Goal: Find contact information: Find contact information

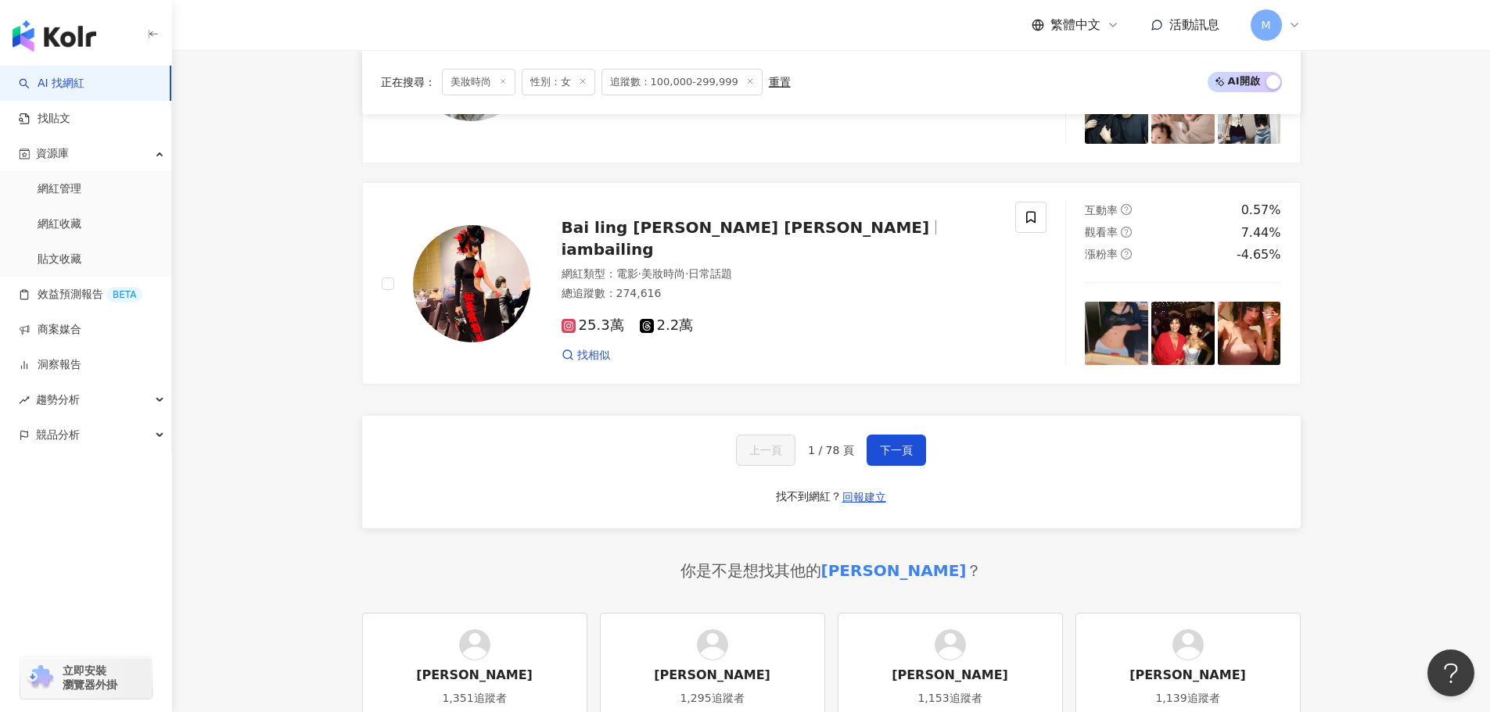
scroll to position [2894, 0]
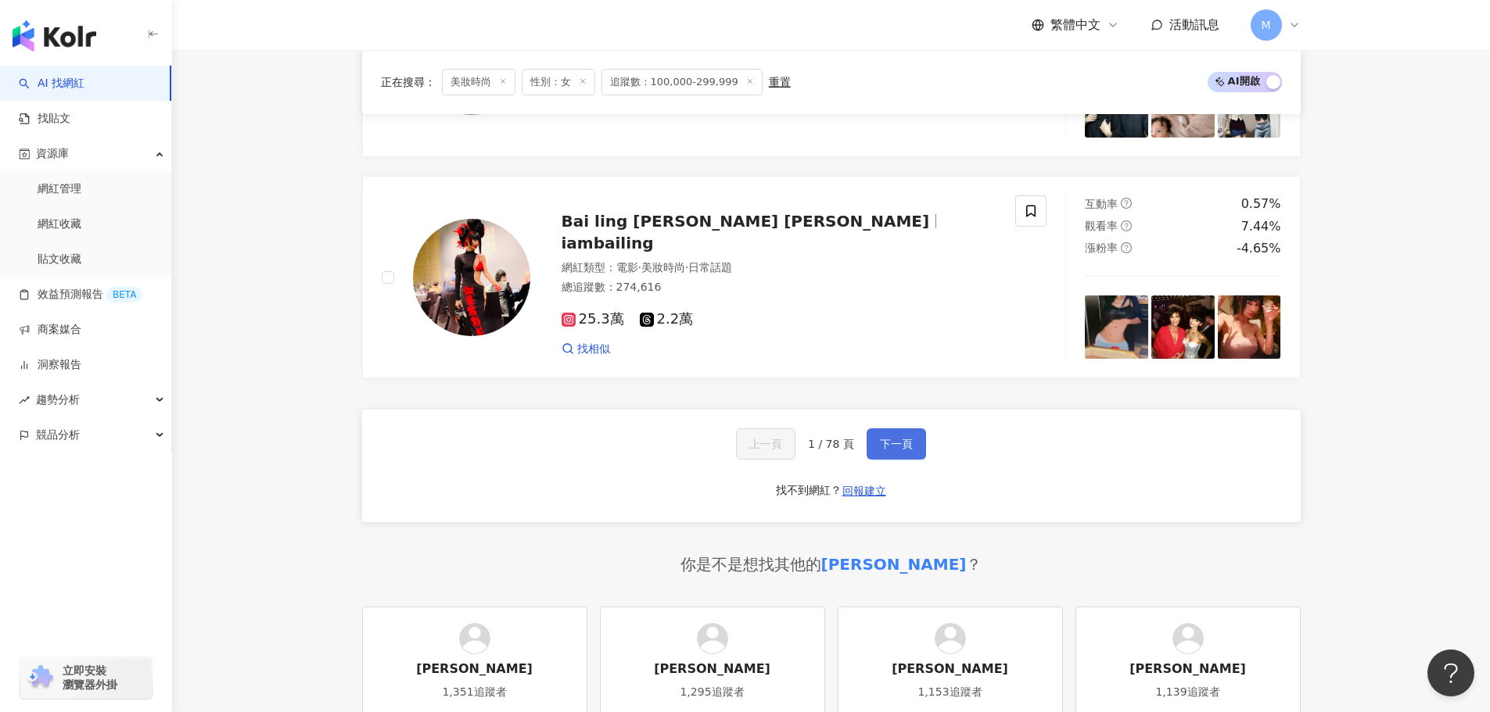
click at [907, 450] on span "下一頁" at bounding box center [896, 444] width 33 height 13
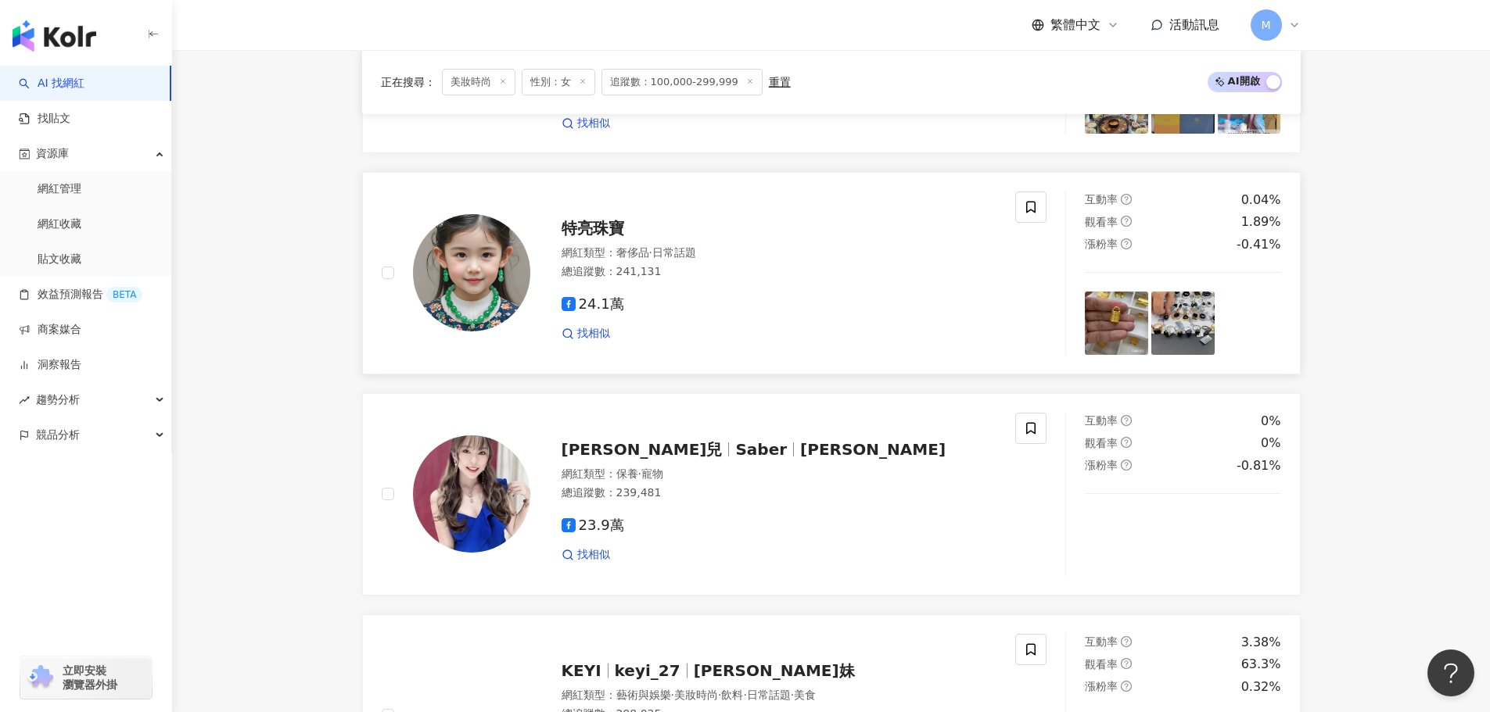
scroll to position [951, 0]
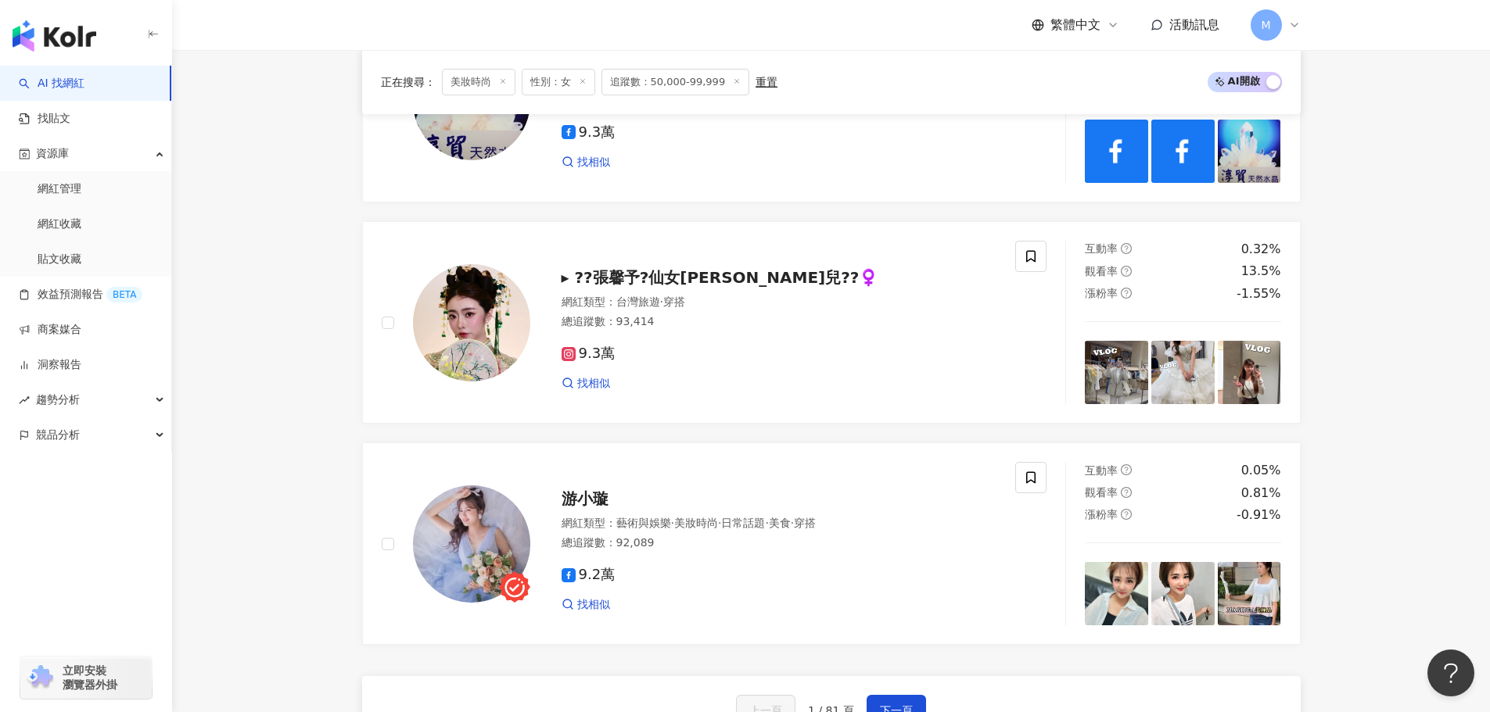
scroll to position [2809, 0]
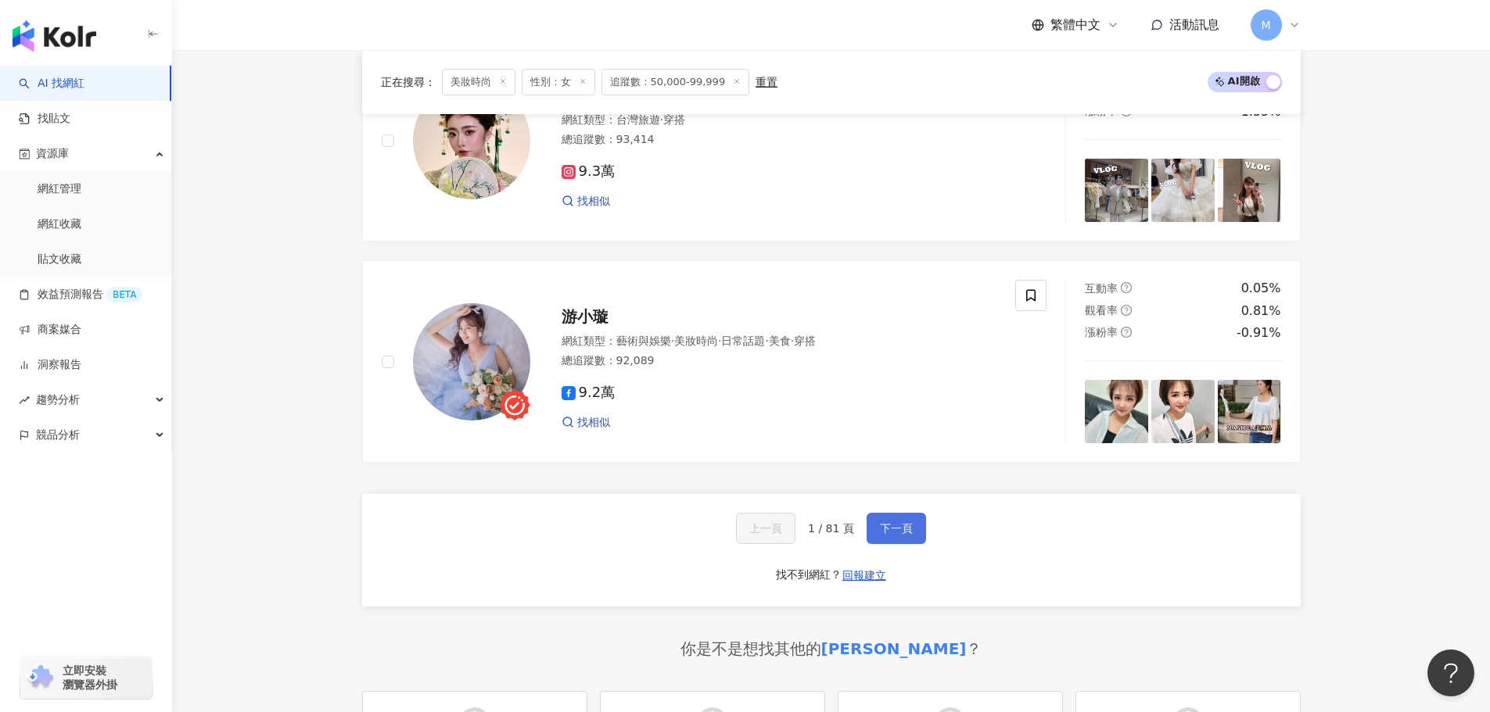
click at [902, 535] on span "下一頁" at bounding box center [896, 528] width 33 height 13
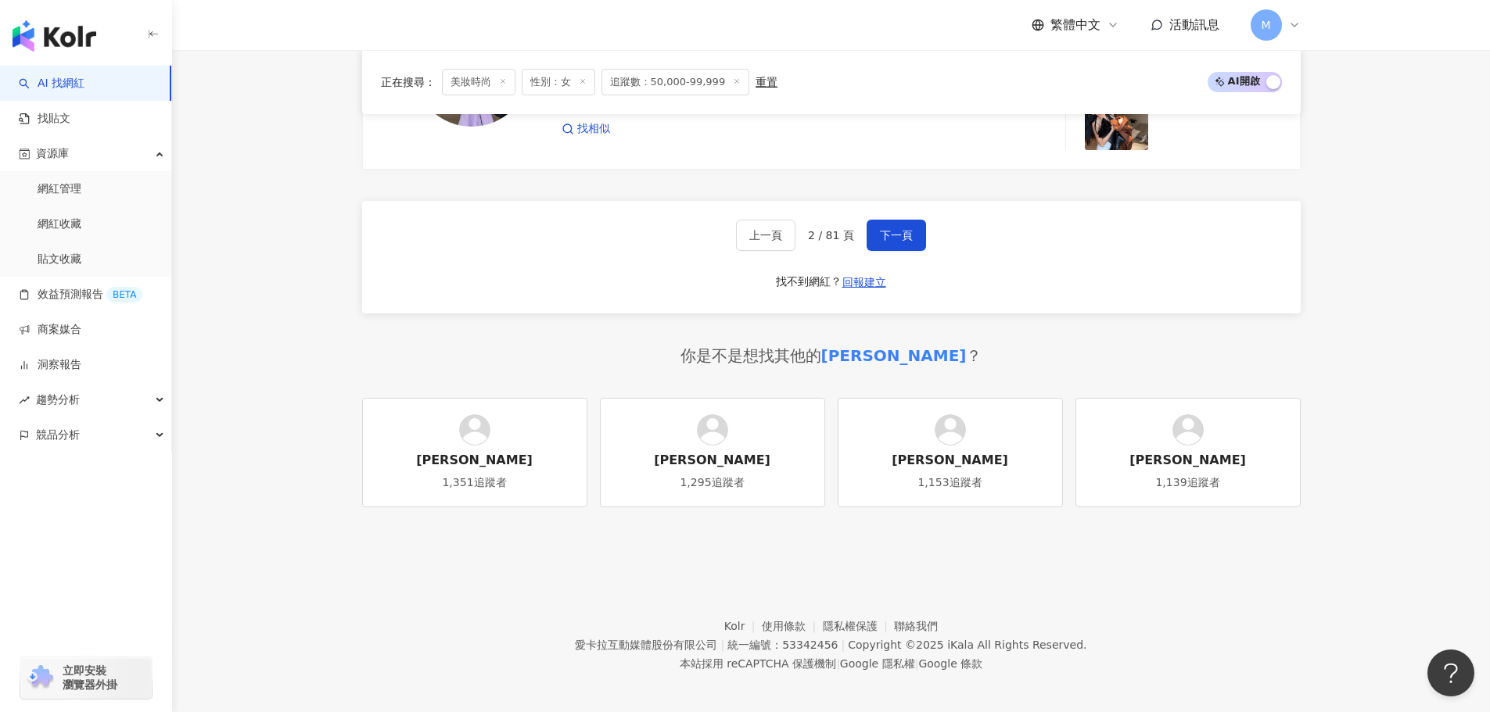
scroll to position [3188, 0]
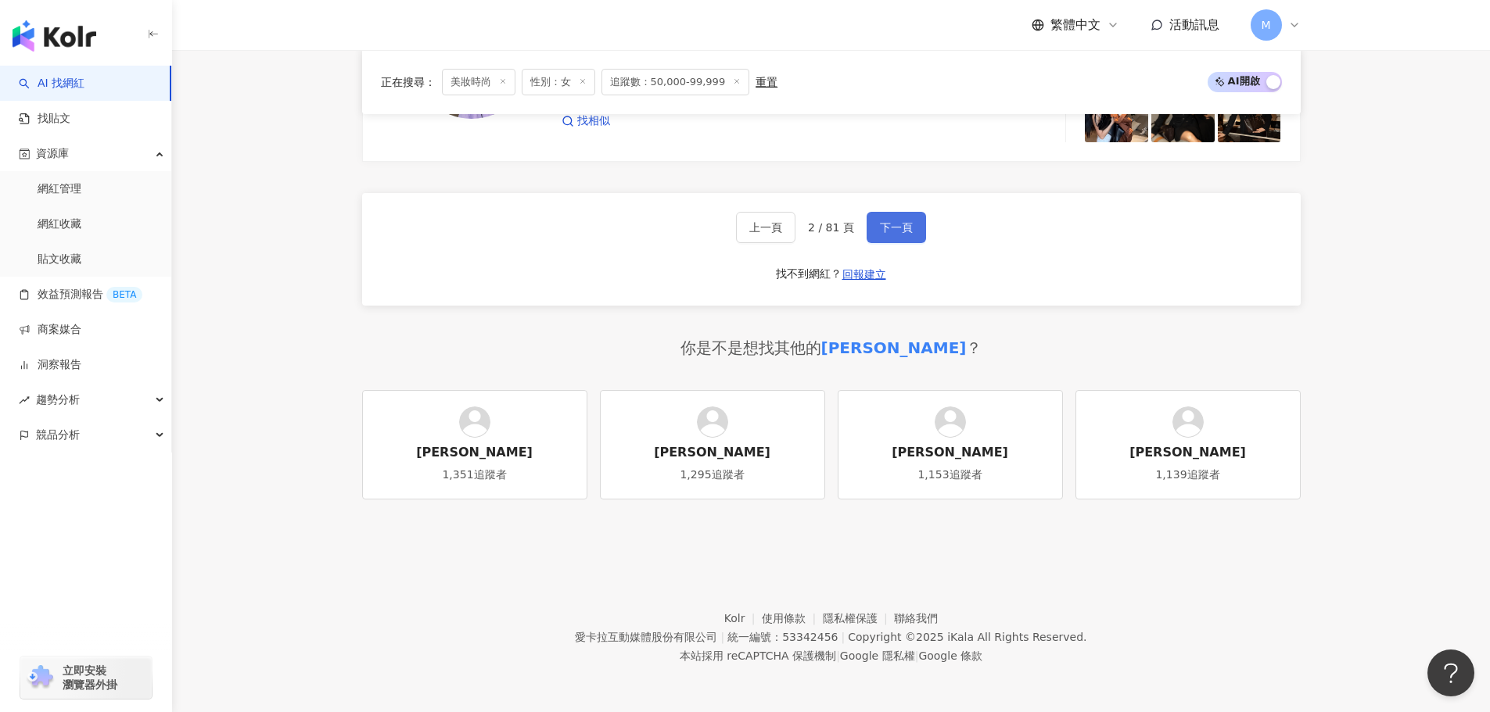
click at [876, 228] on button "下一頁" at bounding box center [896, 227] width 59 height 31
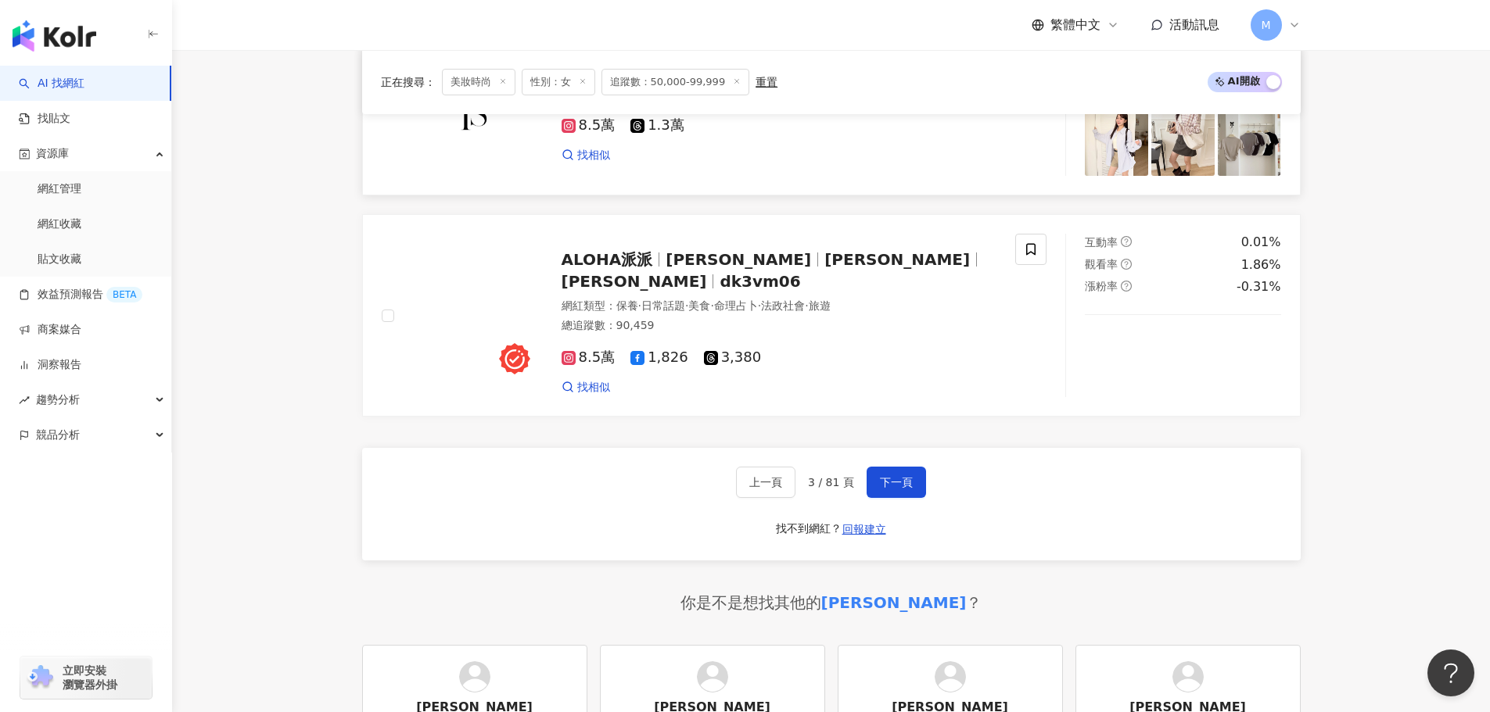
scroll to position [2972, 0]
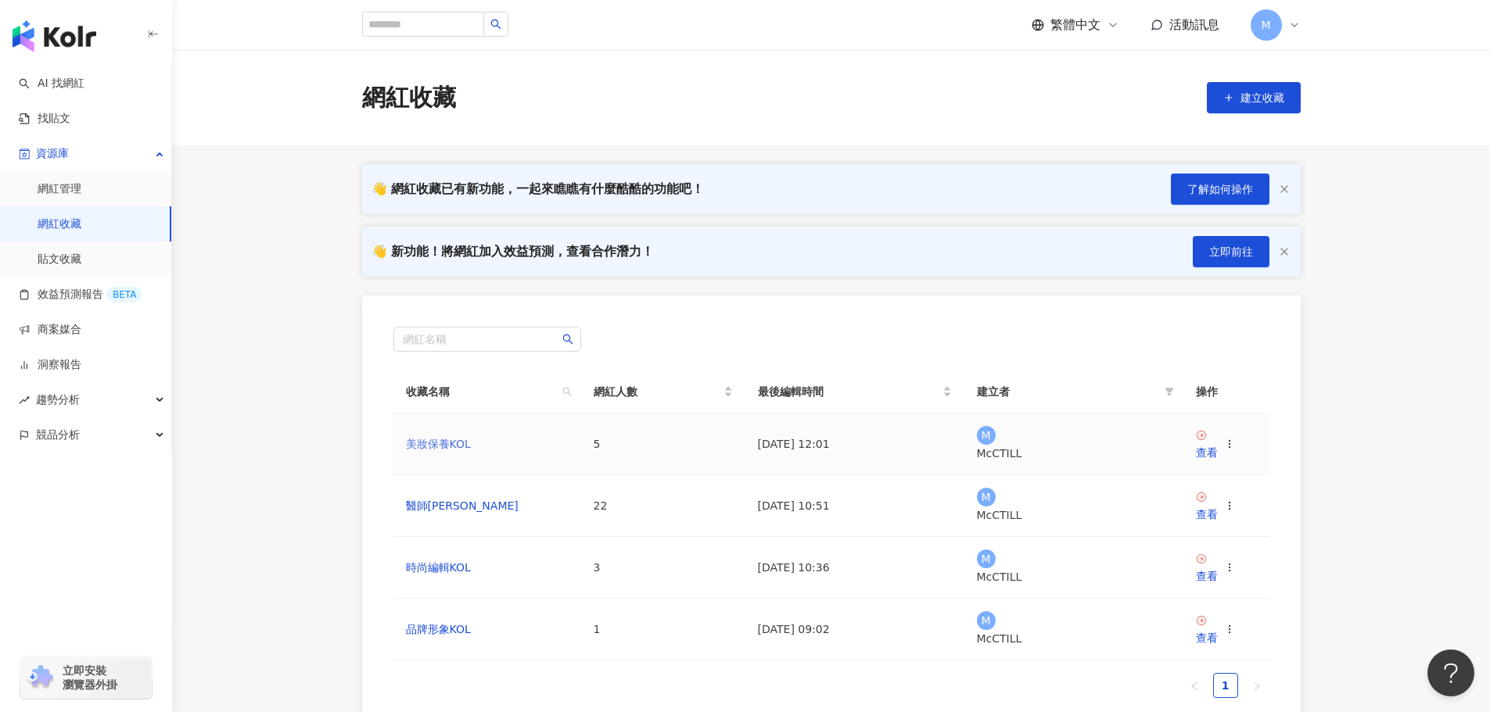
click at [441, 438] on link "美妝保養KOL" at bounding box center [438, 444] width 65 height 13
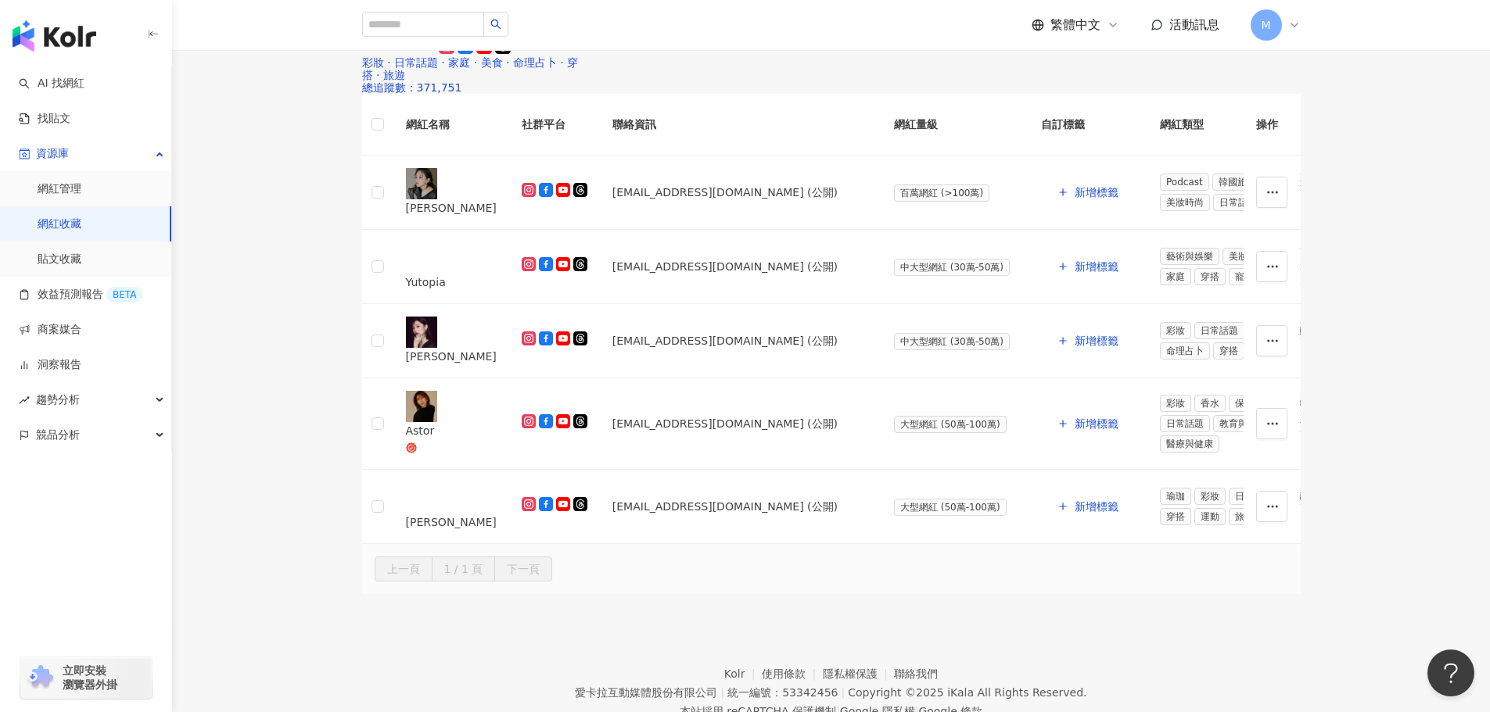
scroll to position [292, 0]
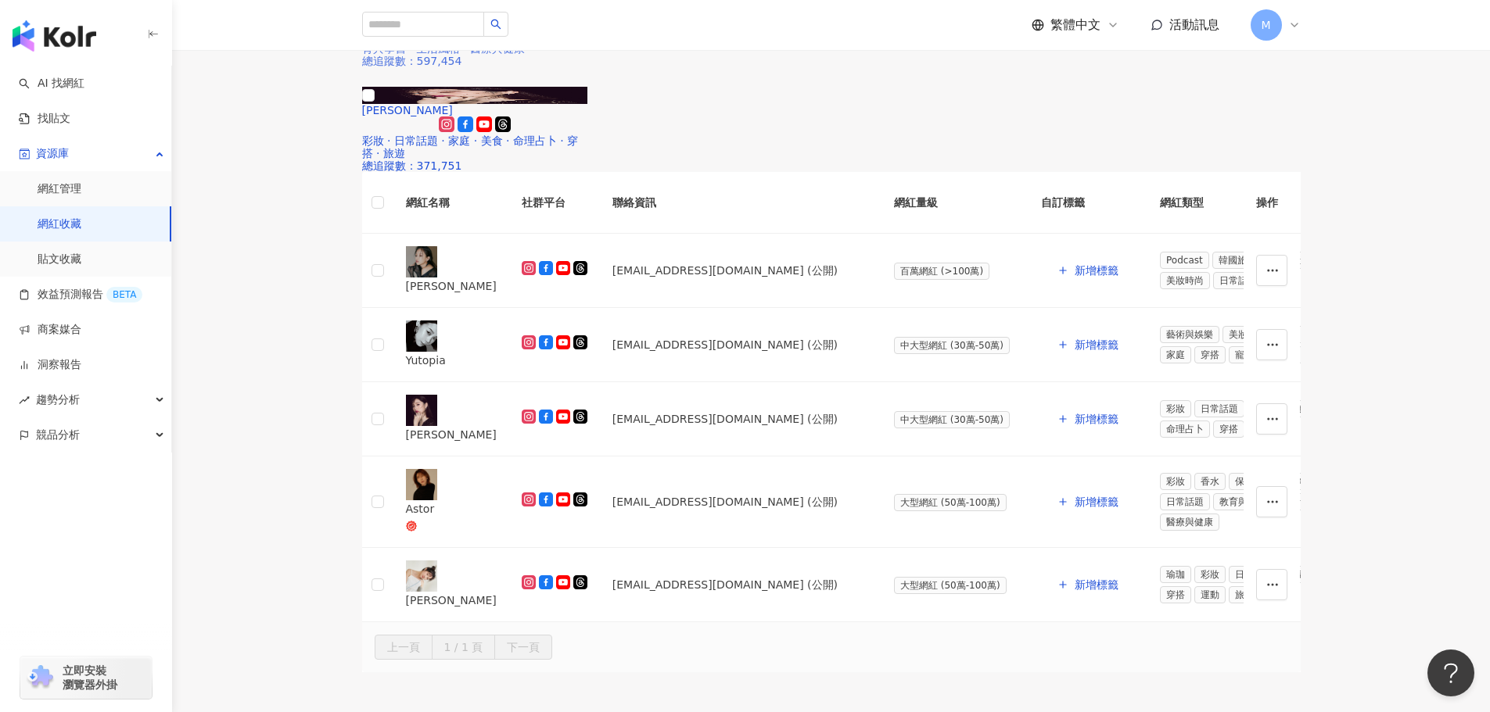
click at [391, 12] on span "Astor" at bounding box center [376, 5] width 29 height 13
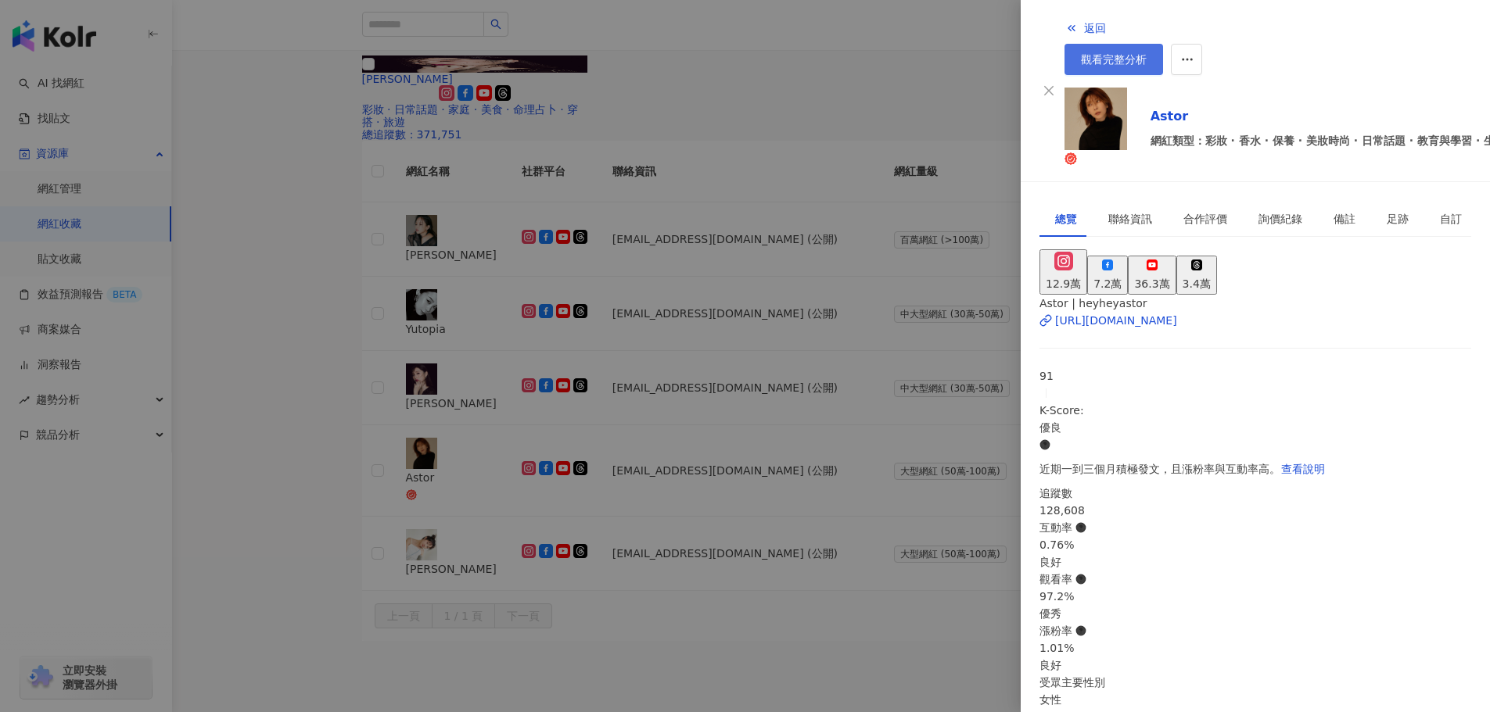
click at [1147, 53] on span "觀看完整分析" at bounding box center [1114, 59] width 66 height 13
click at [804, 352] on div at bounding box center [745, 356] width 1490 height 712
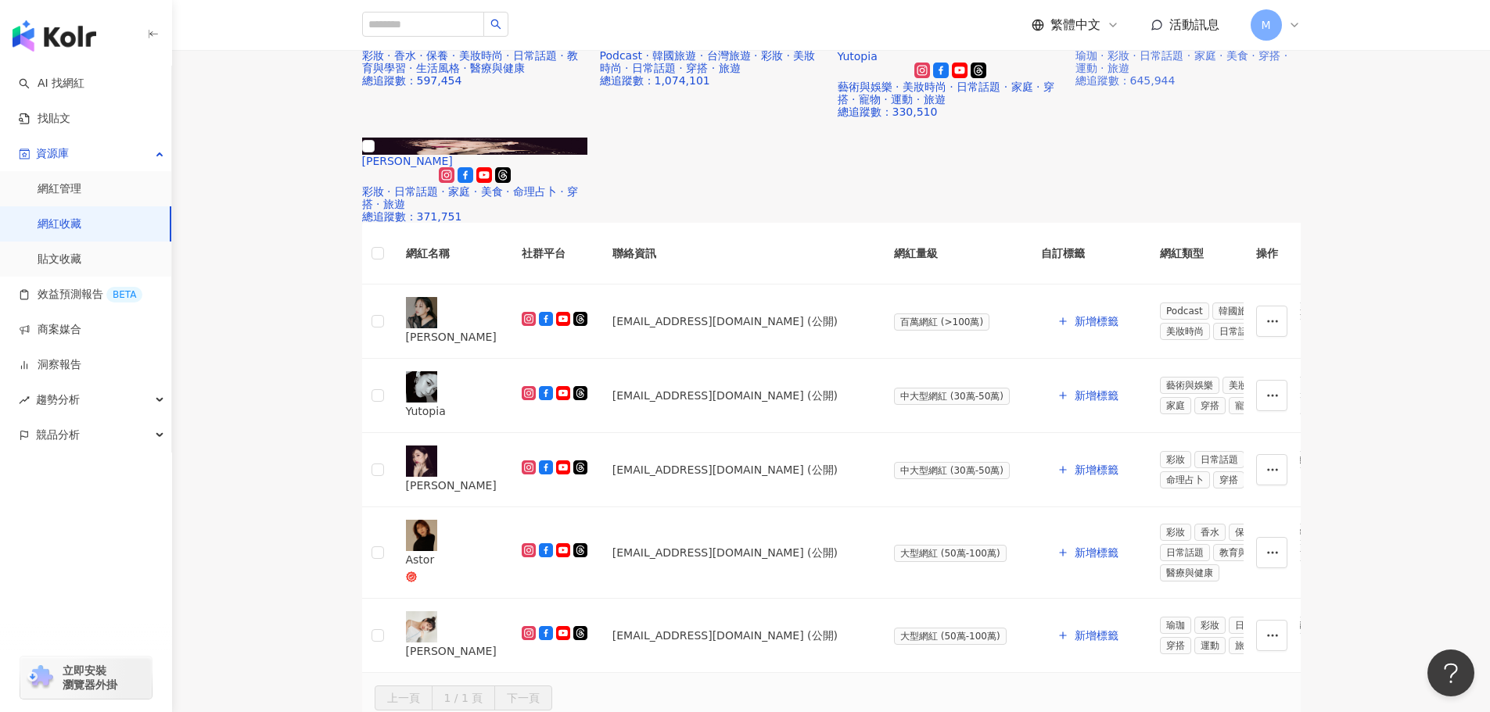
scroll to position [214, 0]
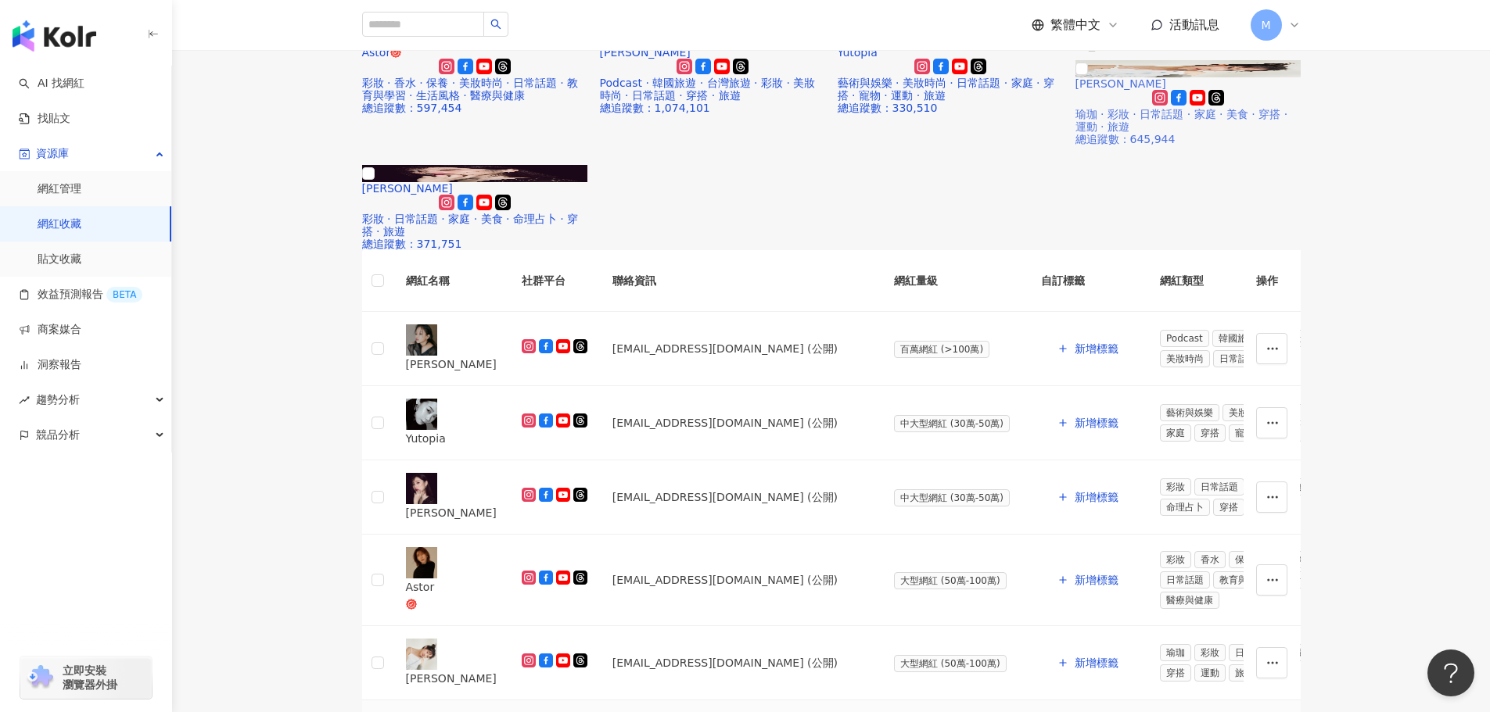
click at [1206, 77] on img at bounding box center [1187, 68] width 225 height 17
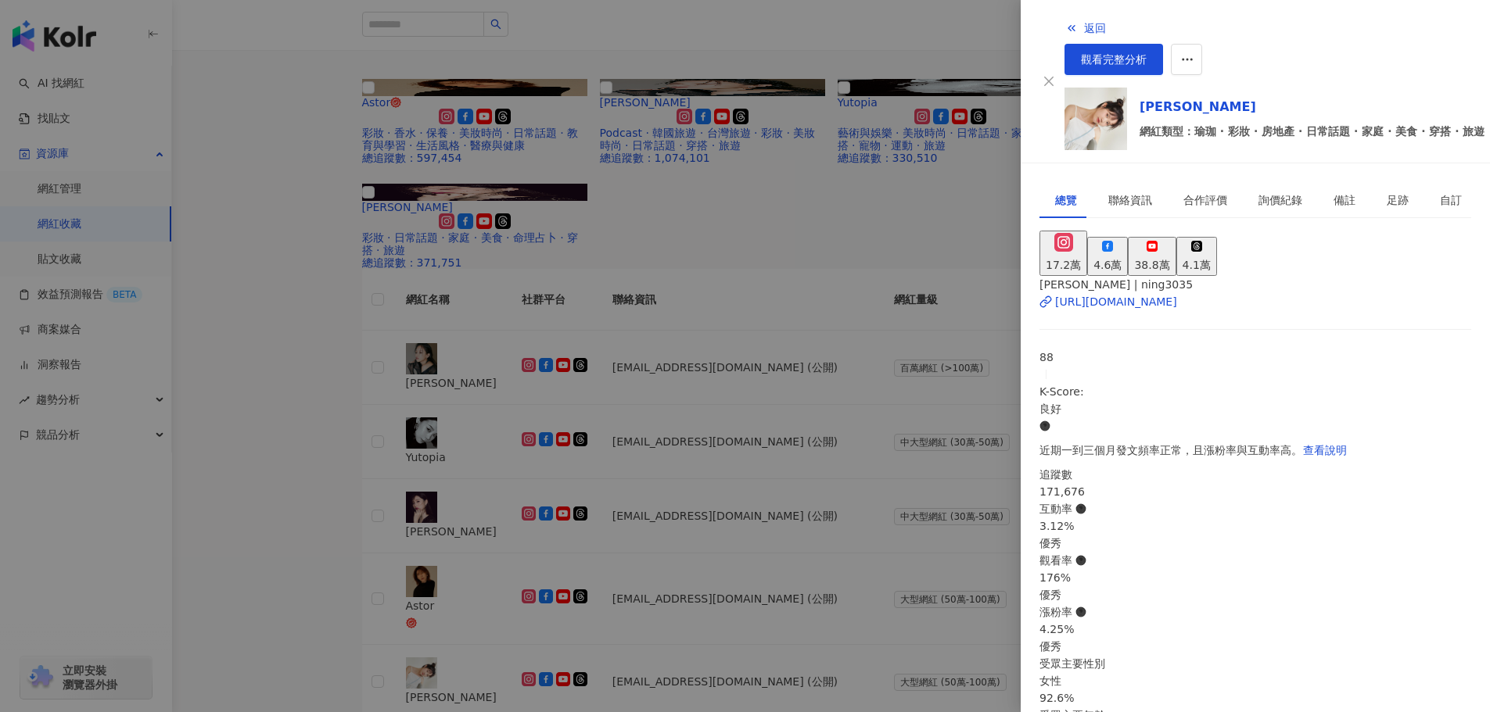
scroll to position [0, 0]
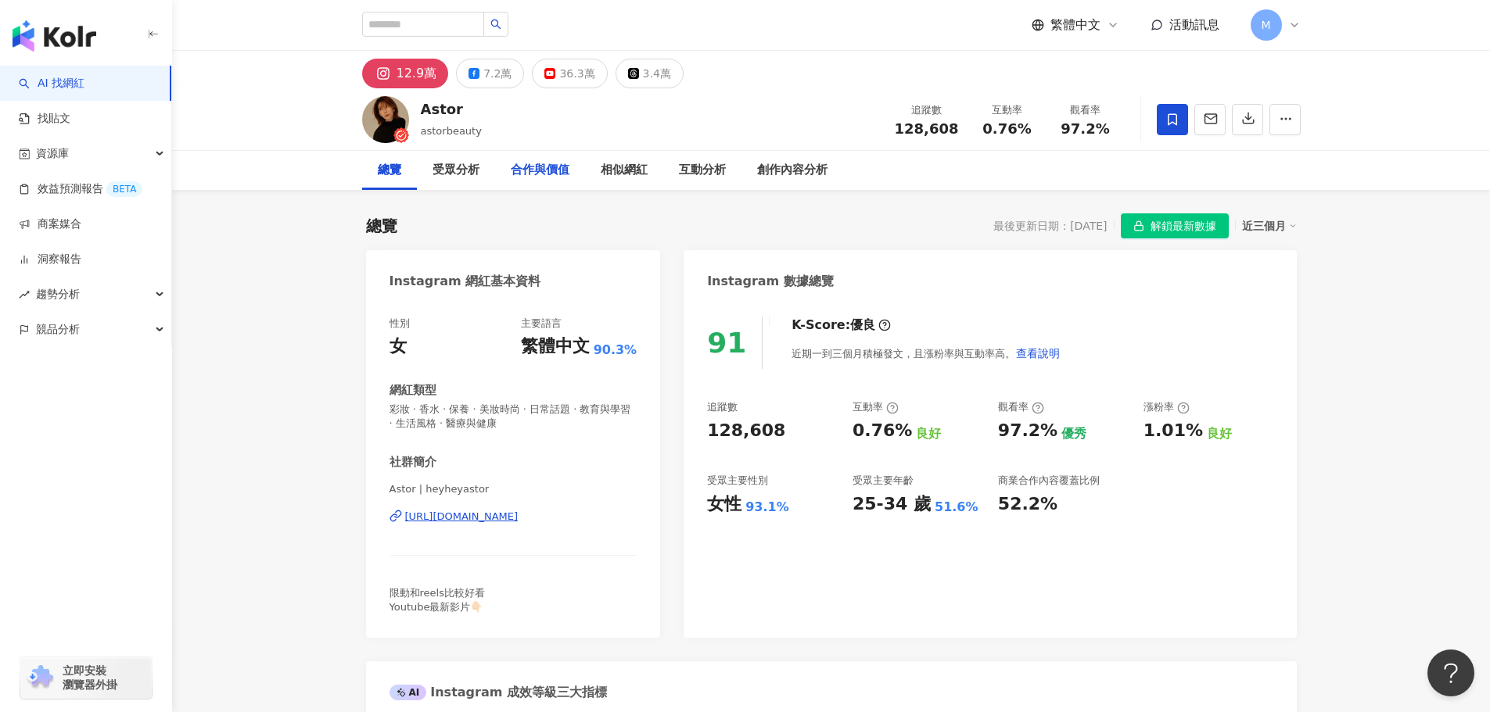
click at [536, 162] on div "合作與價值" at bounding box center [540, 170] width 59 height 19
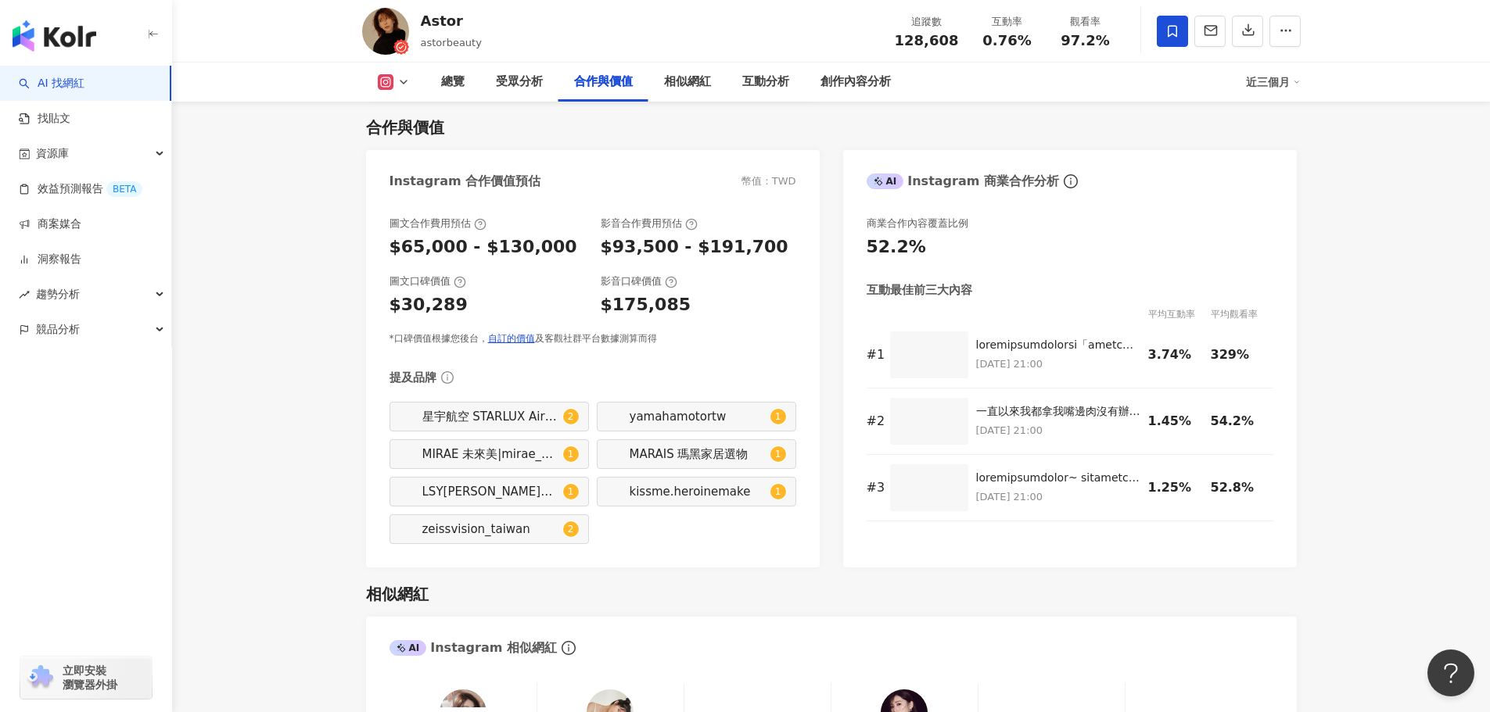
scroll to position [2059, 0]
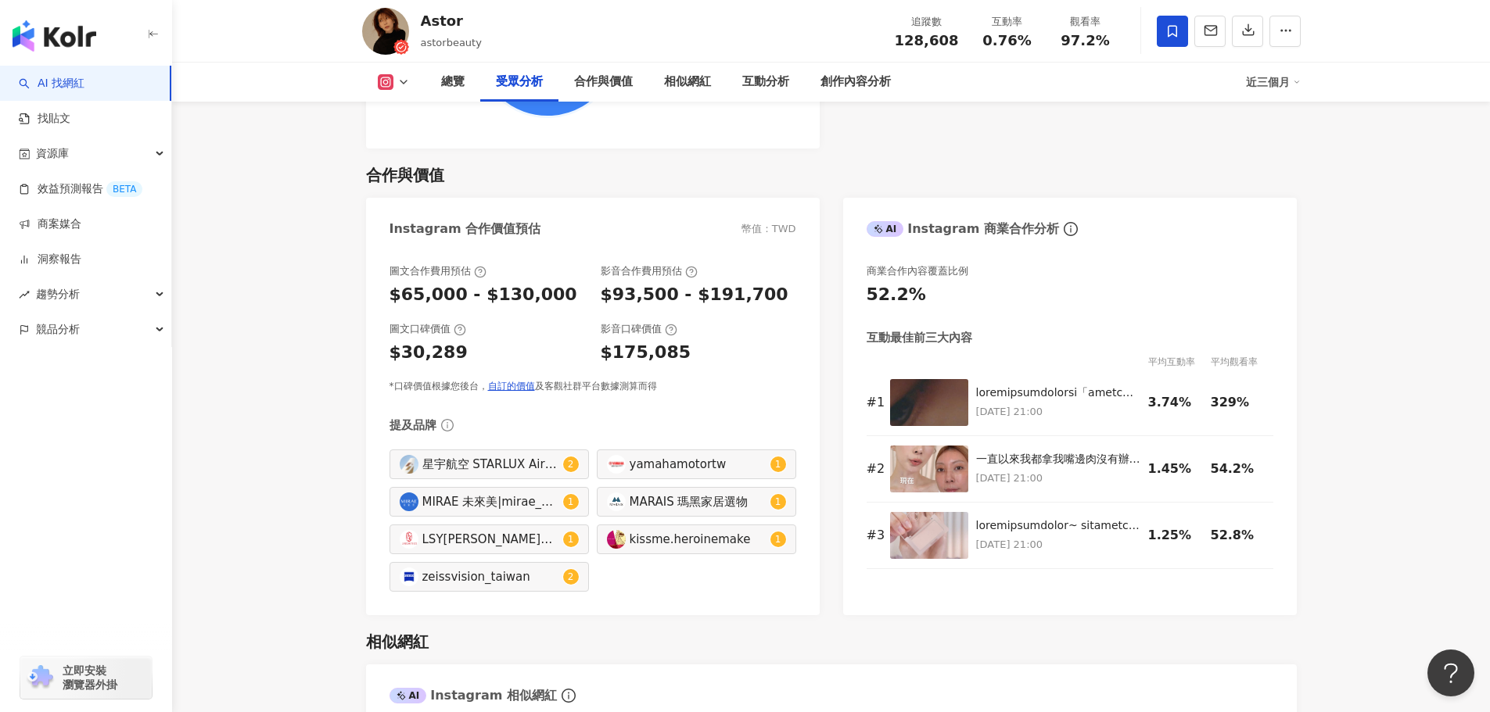
click at [430, 17] on div "Astor" at bounding box center [451, 21] width 61 height 20
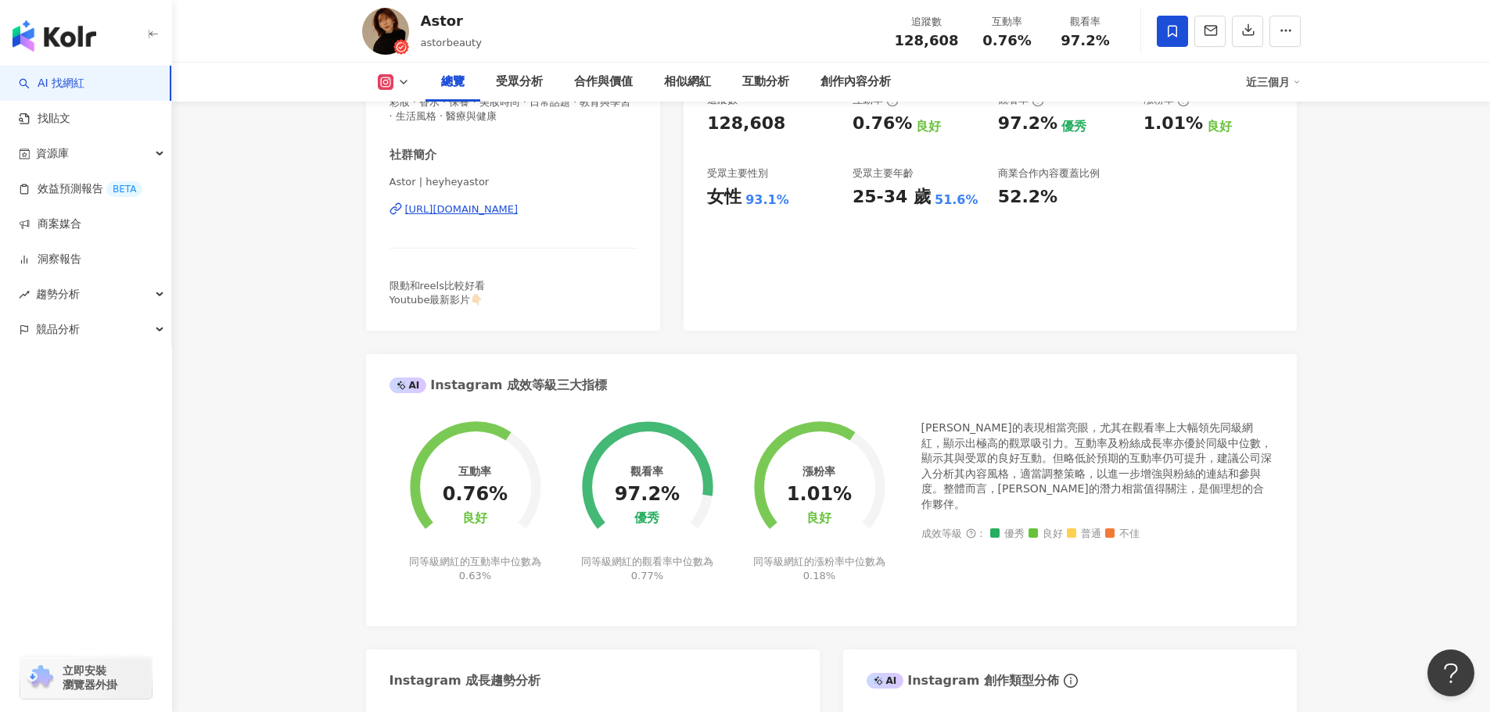
scroll to position [0, 0]
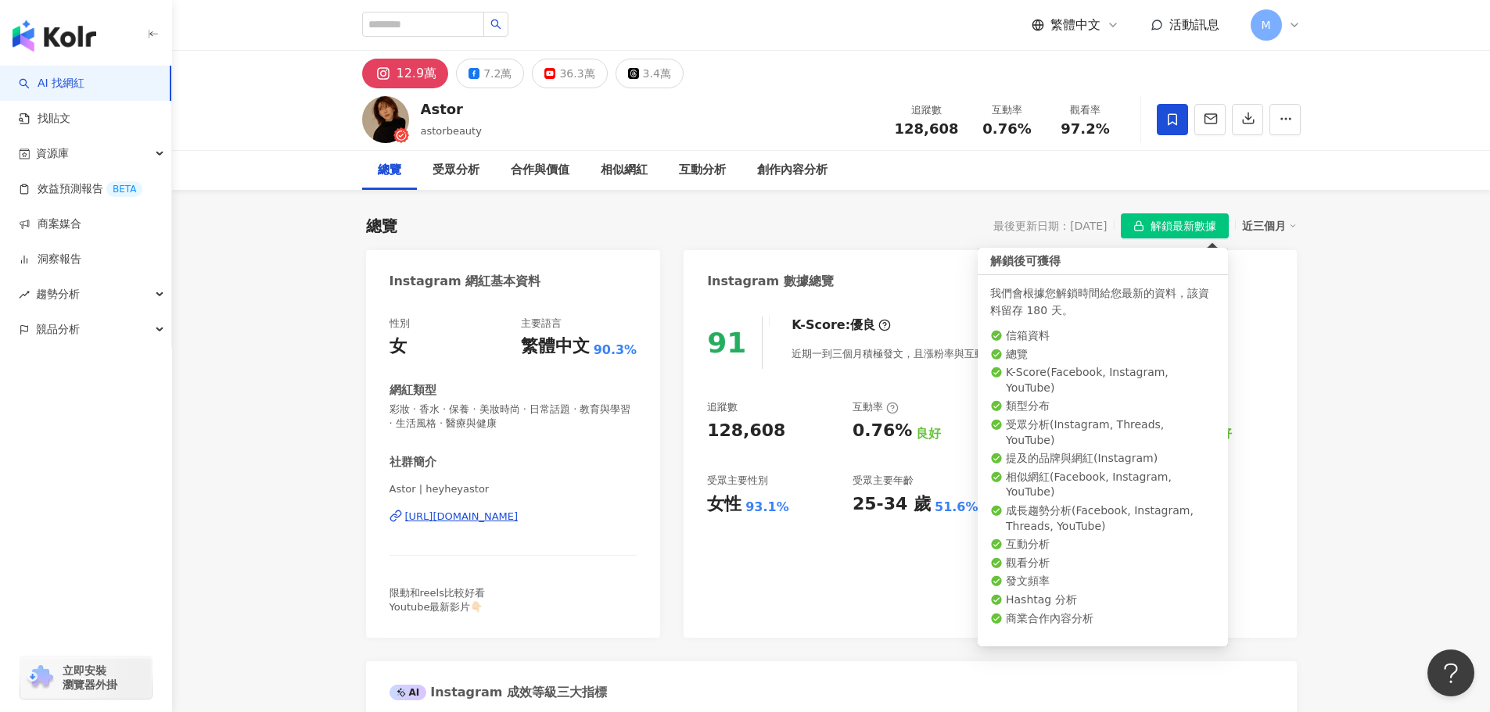
click at [1172, 228] on span "解鎖最新數據" at bounding box center [1183, 226] width 66 height 25
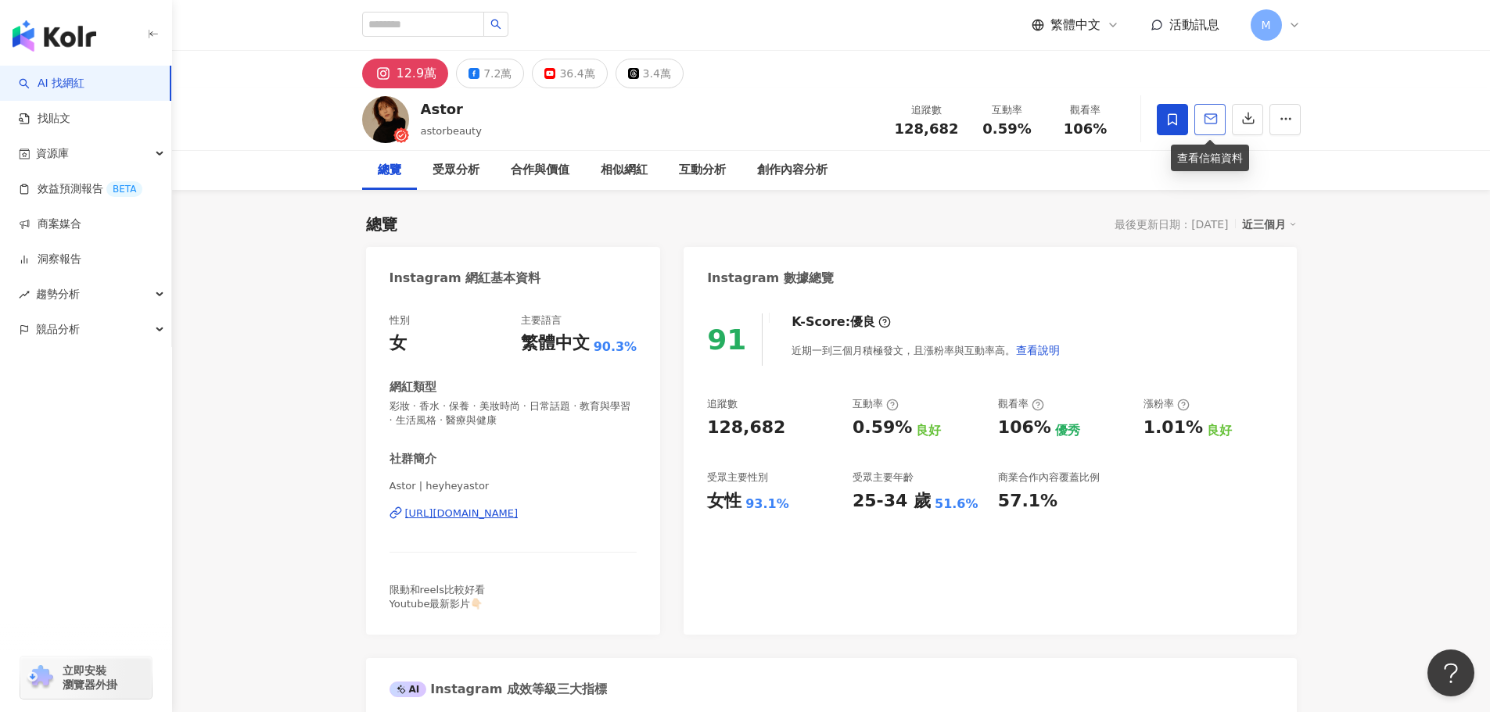
click at [1217, 120] on icon "button" at bounding box center [1211, 119] width 14 height 14
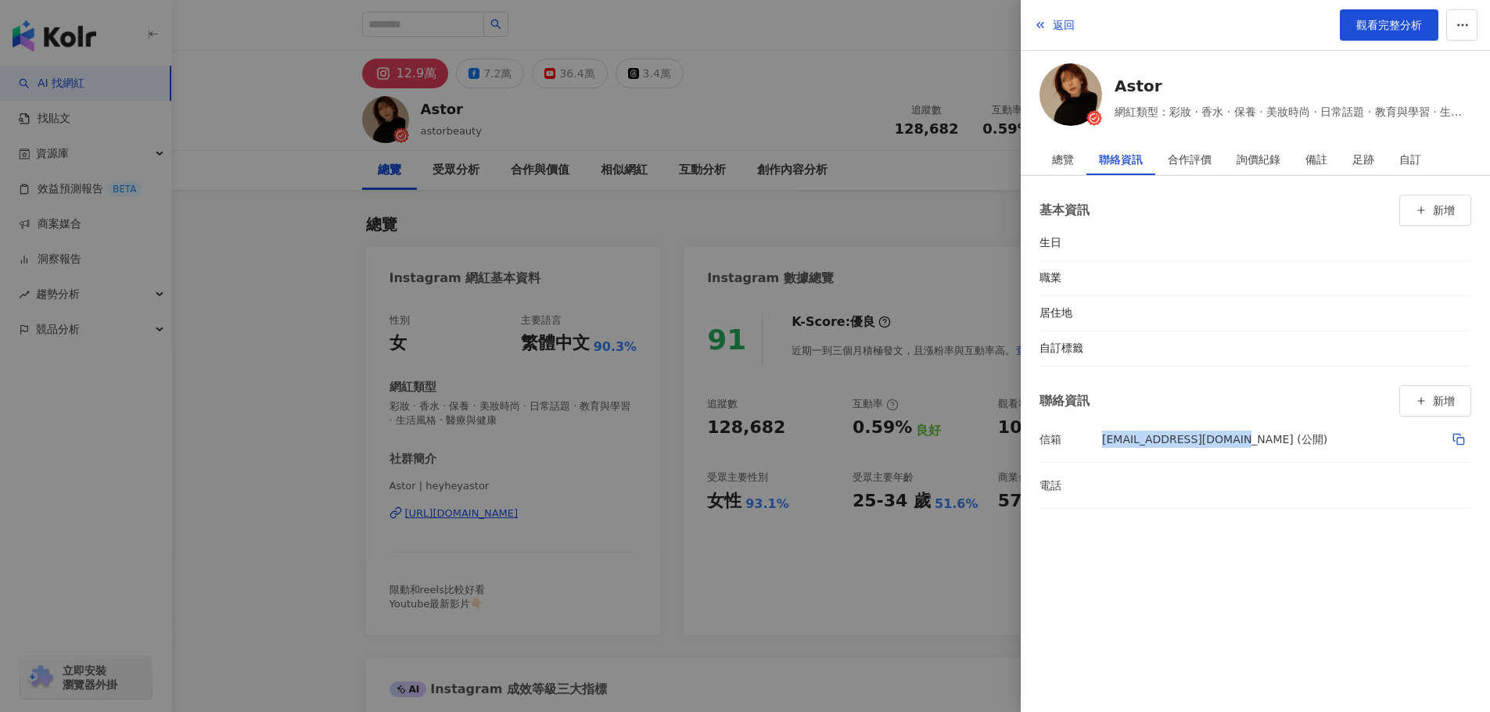
drag, startPoint x: 1101, startPoint y: 439, endPoint x: 1227, endPoint y: 440, distance: 125.9
click at [1227, 440] on li "信箱 [EMAIL_ADDRESS][DOMAIN_NAME] (公開)" at bounding box center [1255, 439] width 432 height 45
copy li "信箱 [EMAIL_ADDRESS][DOMAIN_NAME]"
click at [544, 218] on div at bounding box center [745, 356] width 1490 height 712
